Goal: Task Accomplishment & Management: Use online tool/utility

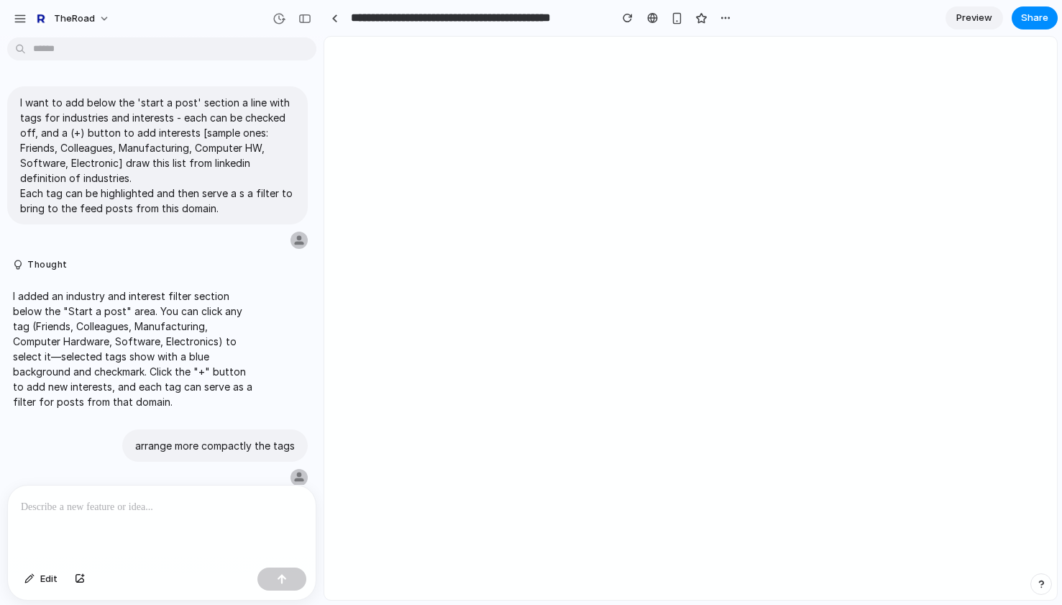
scroll to position [772, 0]
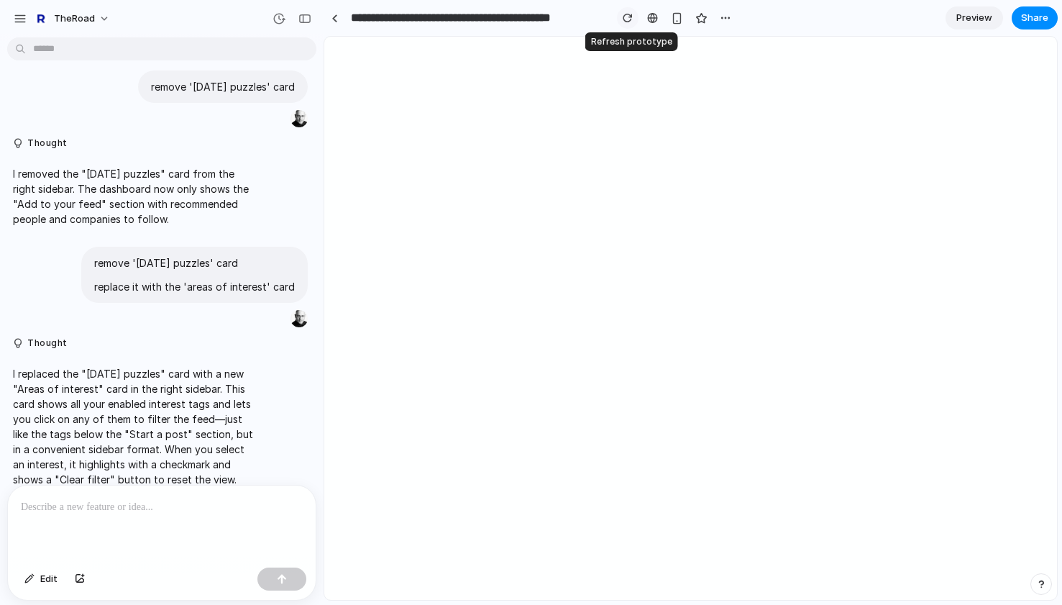
click at [628, 16] on div "button" at bounding box center [628, 18] width 10 height 10
click at [24, 583] on button "Edit" at bounding box center [40, 578] width 47 height 23
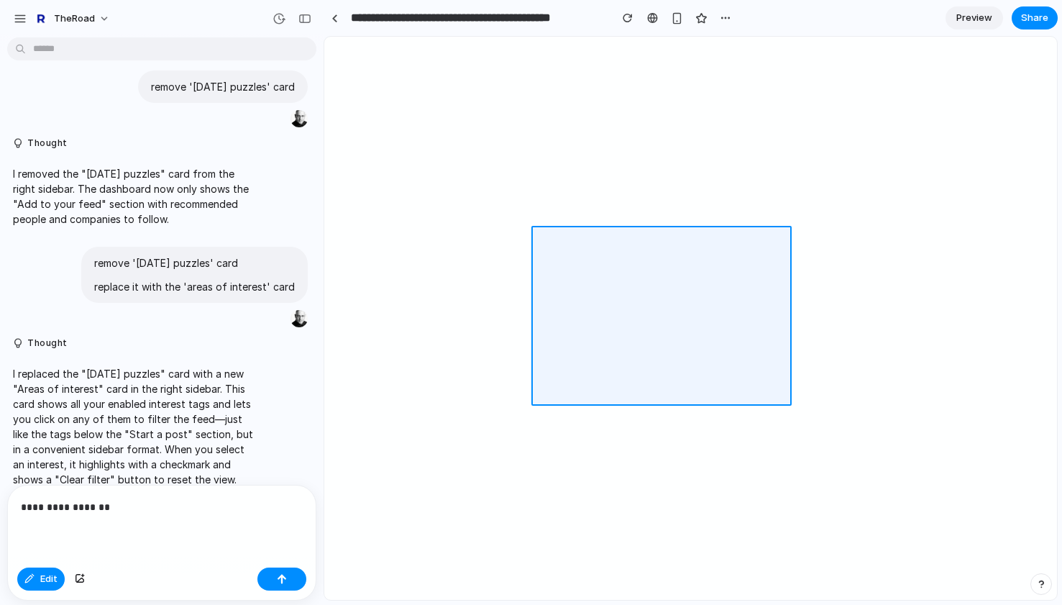
click at [584, 252] on div at bounding box center [691, 318] width 732 height 562
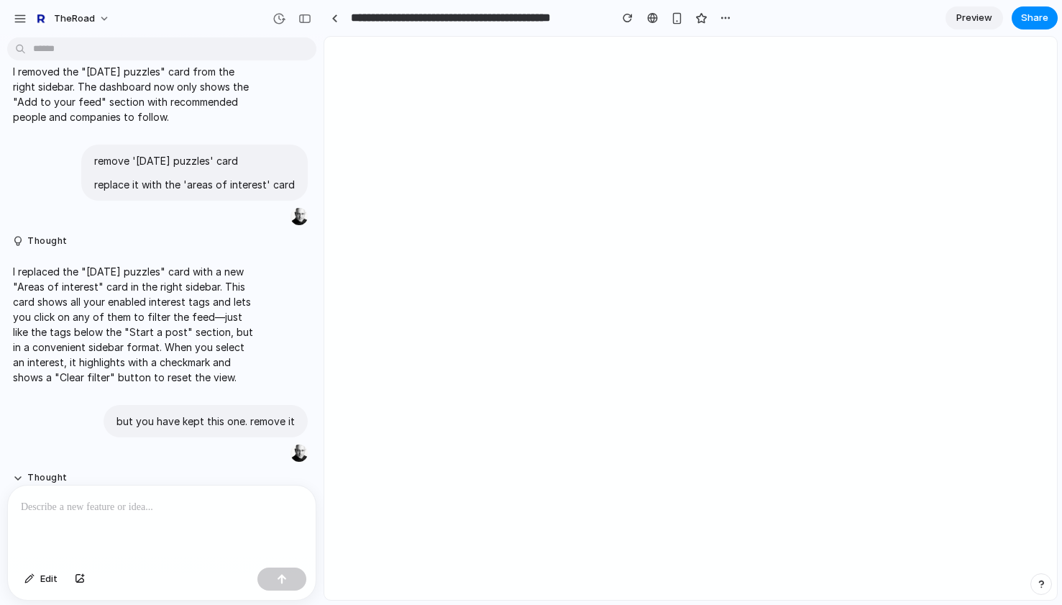
scroll to position [1212, 0]
